Goal: Check status: Check status

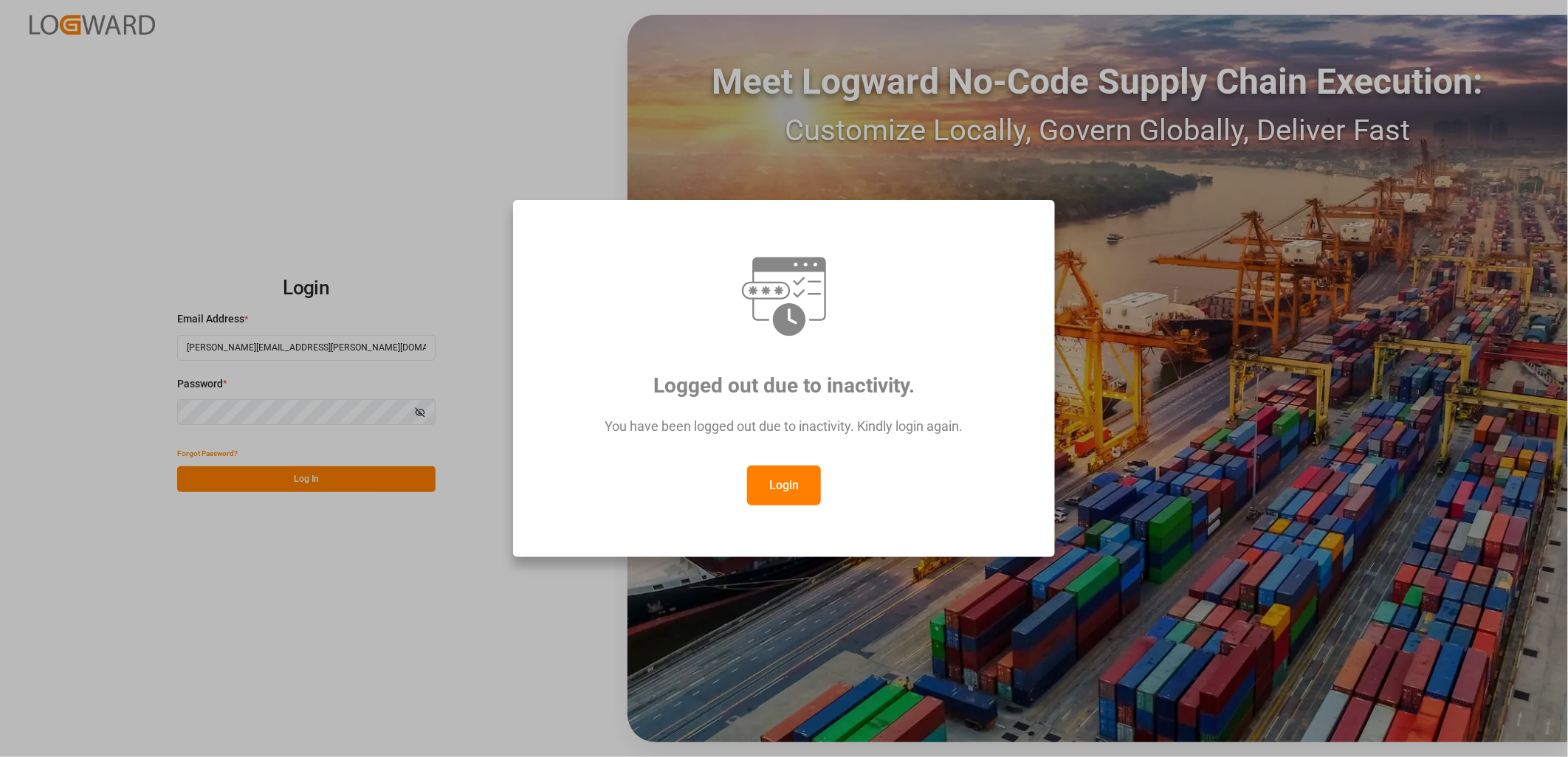
click at [788, 478] on button "Login" at bounding box center [784, 486] width 74 height 40
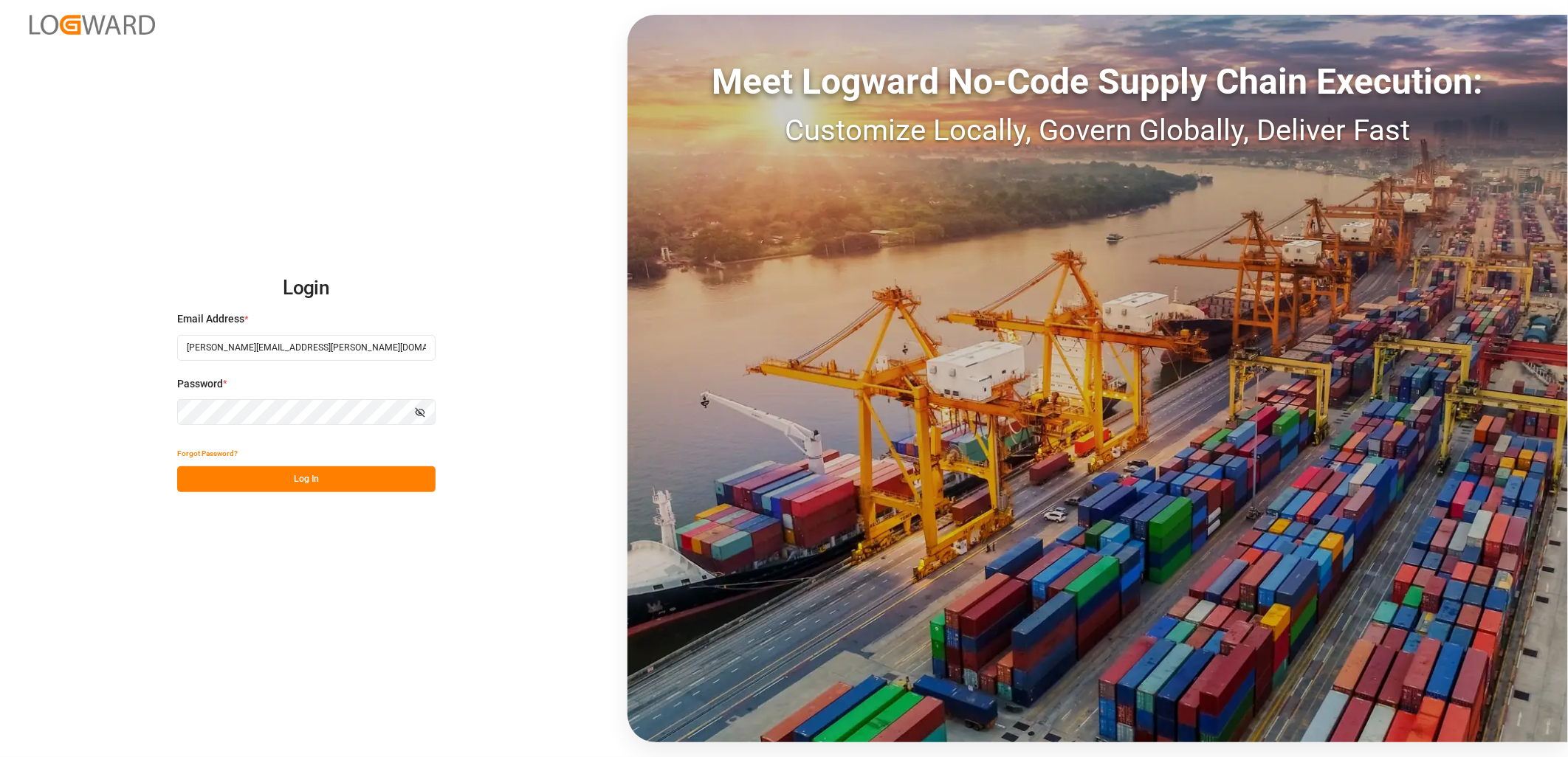
click at [303, 480] on button "Log In" at bounding box center [307, 479] width 259 height 26
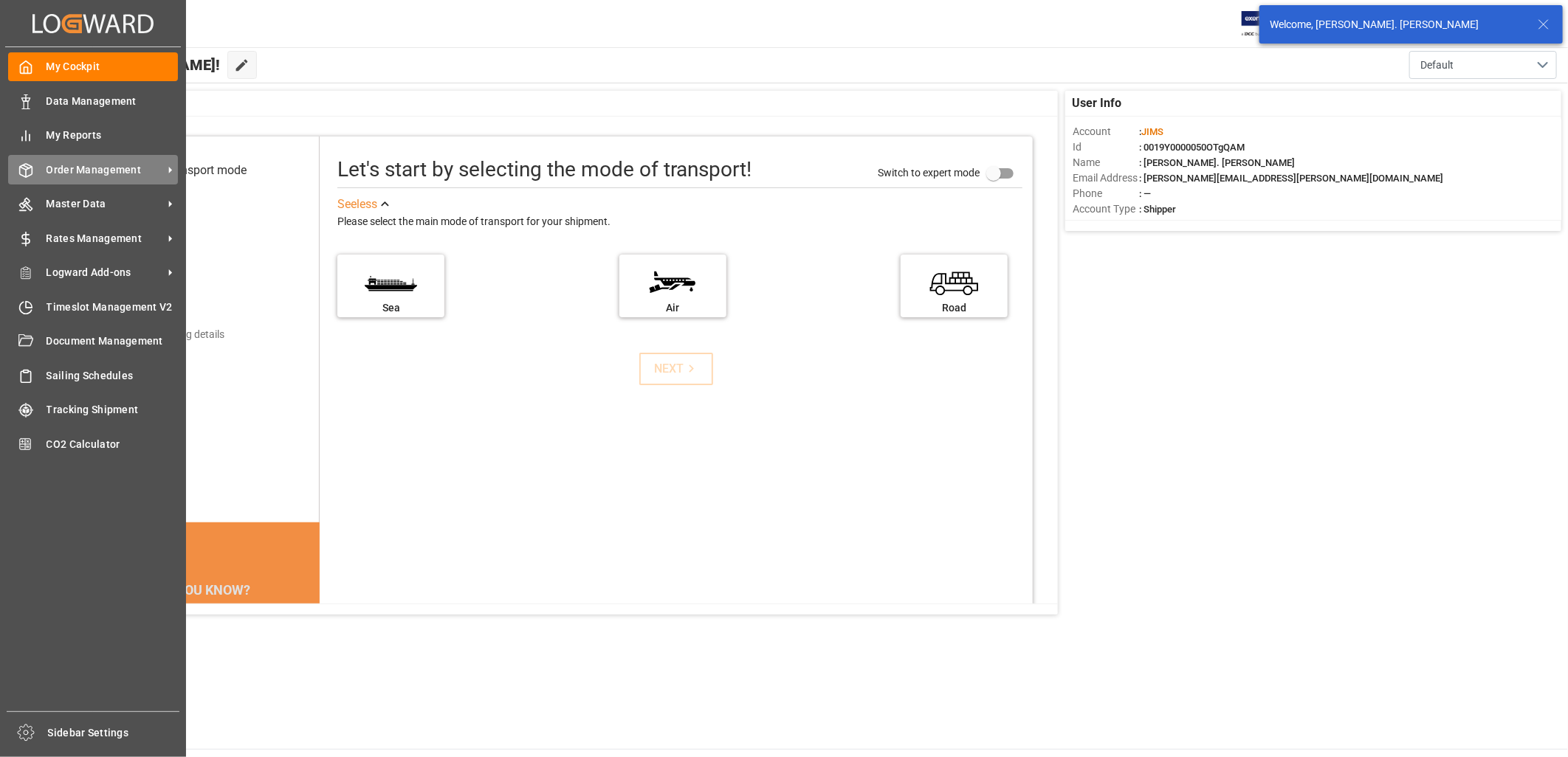
click at [79, 164] on span "Order Management" at bounding box center [104, 169] width 116 height 15
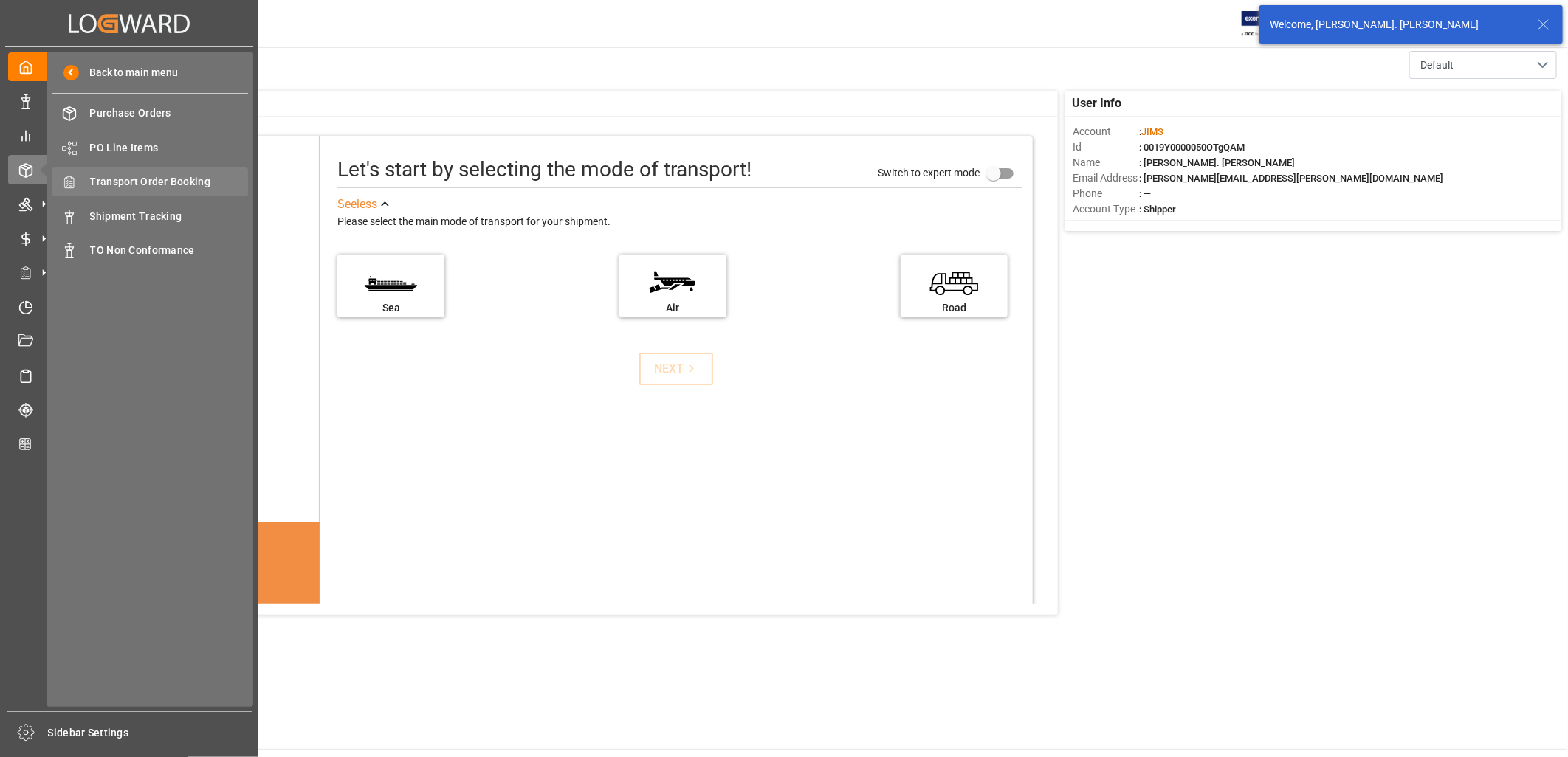
click at [189, 174] on span "Transport Order Booking" at bounding box center [169, 181] width 159 height 15
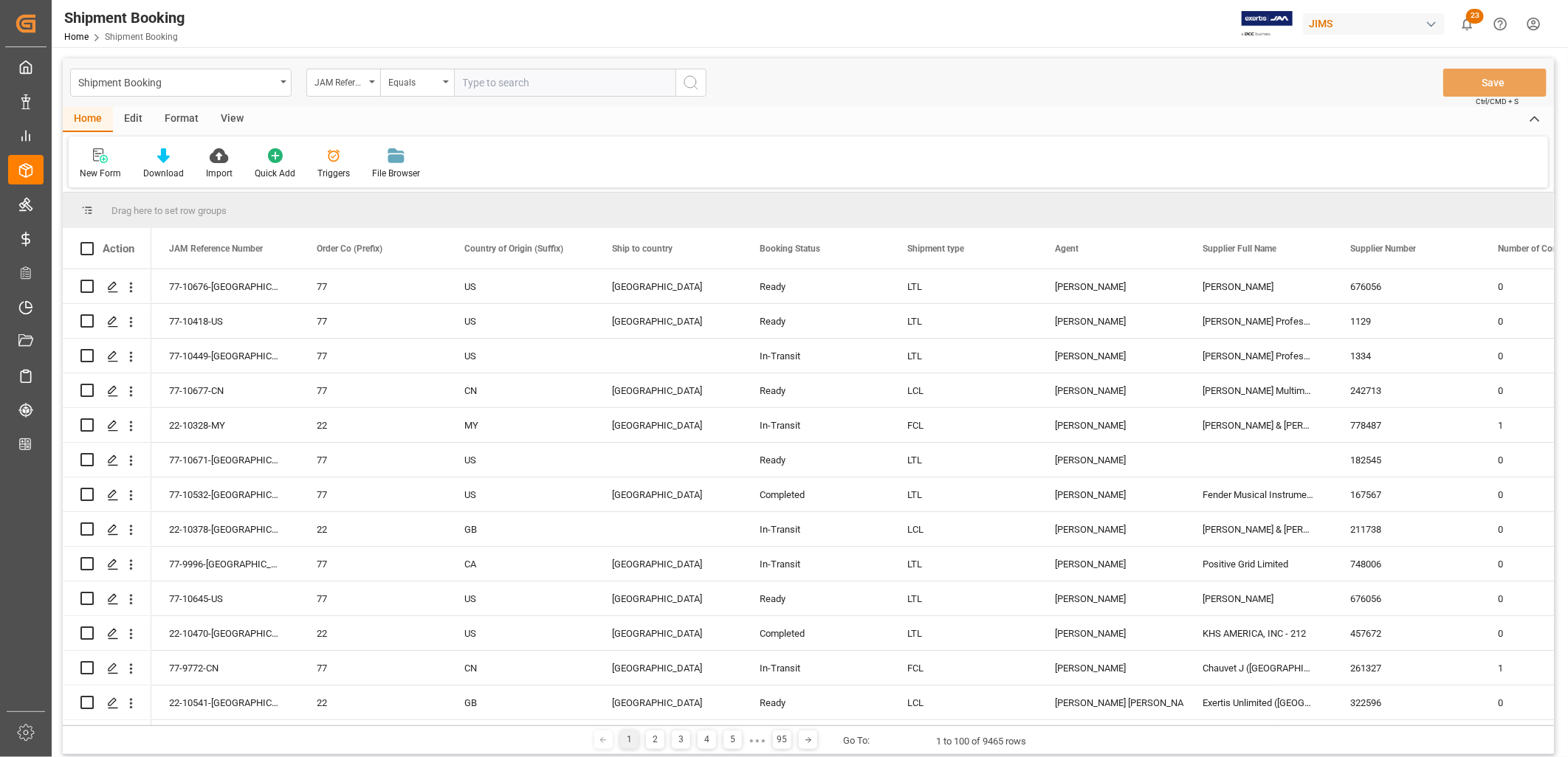
click at [466, 79] on input "text" at bounding box center [564, 83] width 222 height 28
type input "22-10470-[GEOGRAPHIC_DATA]"
click at [690, 82] on icon "search button" at bounding box center [691, 83] width 18 height 18
